Goal: Register for event/course

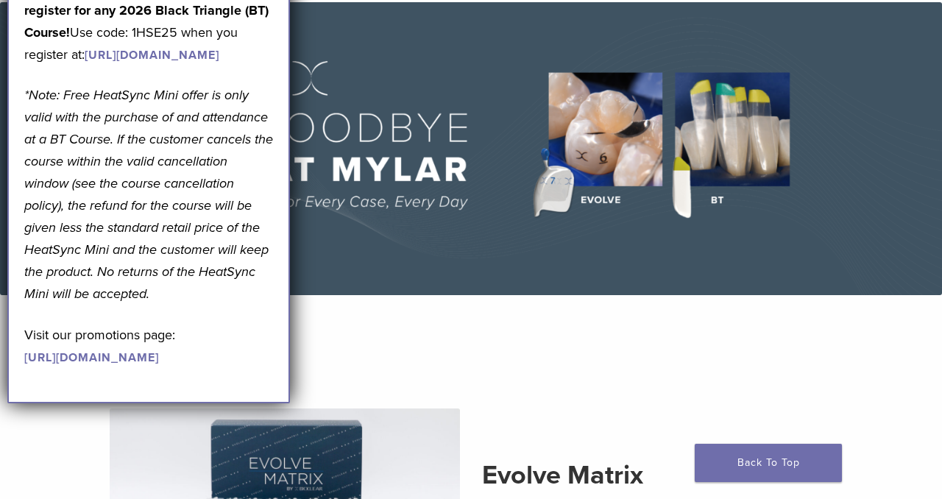
scroll to position [127, 0]
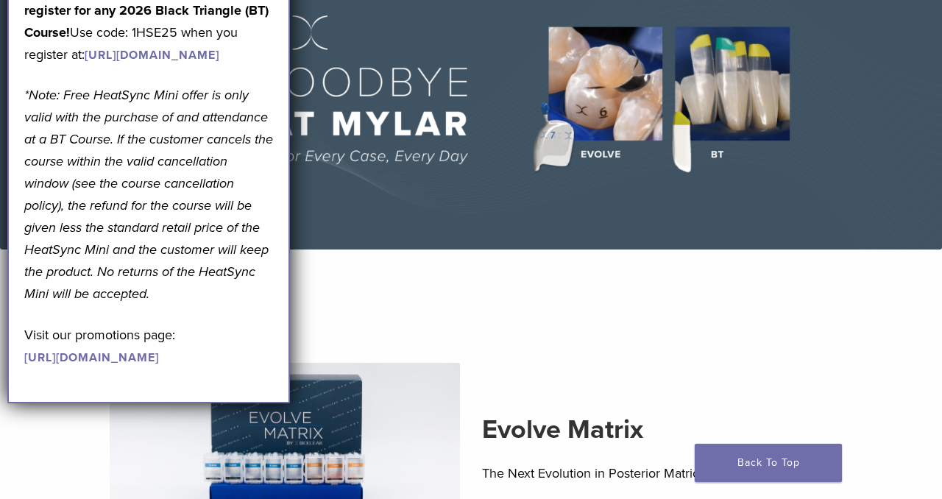
click at [391, 300] on section "Evolve Matrix The Next Evolution in Posterior Matrices Learn More" at bounding box center [471, 452] width 964 height 369
click at [215, 149] on p "*Note: Free HeatSync Mini offer is only valid with the purchase of and attendan…" at bounding box center [148, 194] width 249 height 221
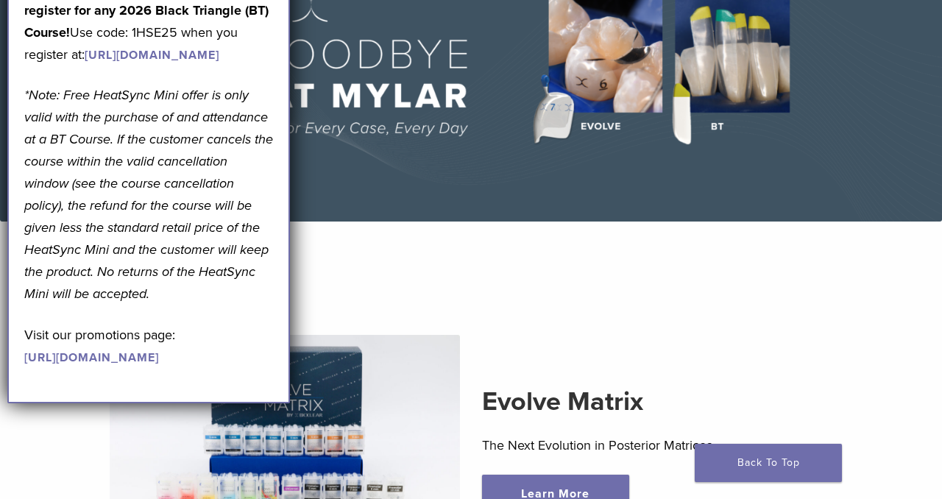
scroll to position [164, 0]
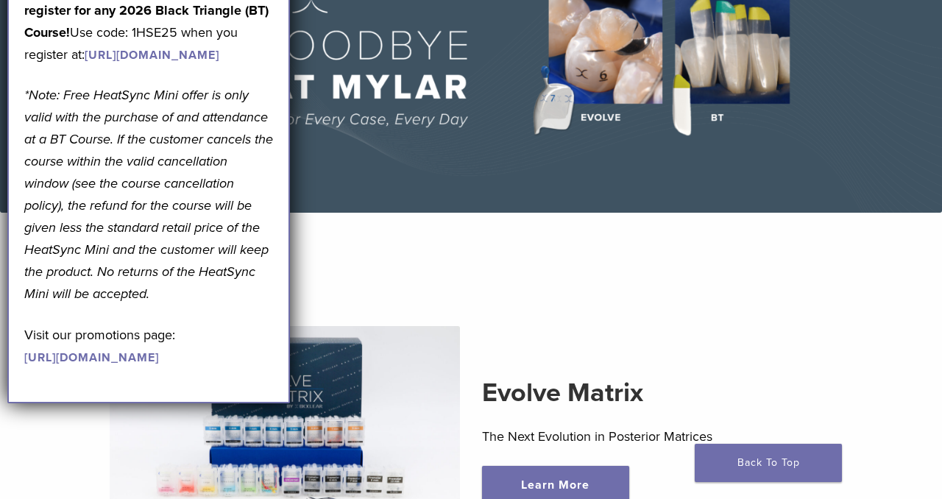
click at [414, 287] on section "Evolve Matrix The Next Evolution in Posterior Matrices Learn More" at bounding box center [471, 416] width 964 height 369
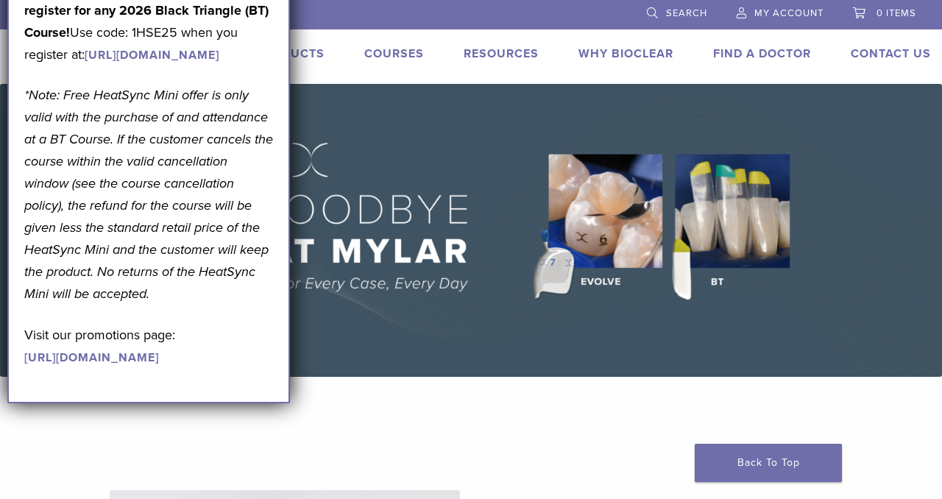
click at [216, 63] on link "[URL][DOMAIN_NAME]" at bounding box center [152, 55] width 135 height 15
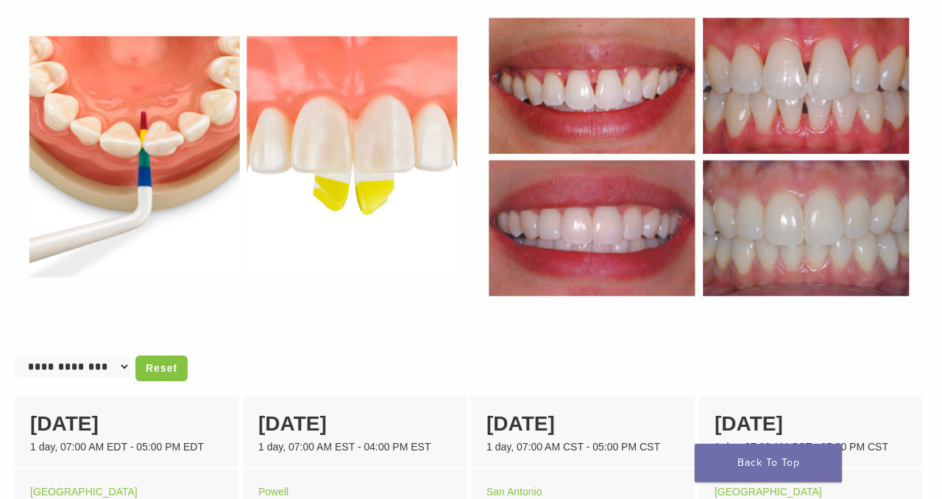
scroll to position [619, 0]
